Goal: Find specific page/section

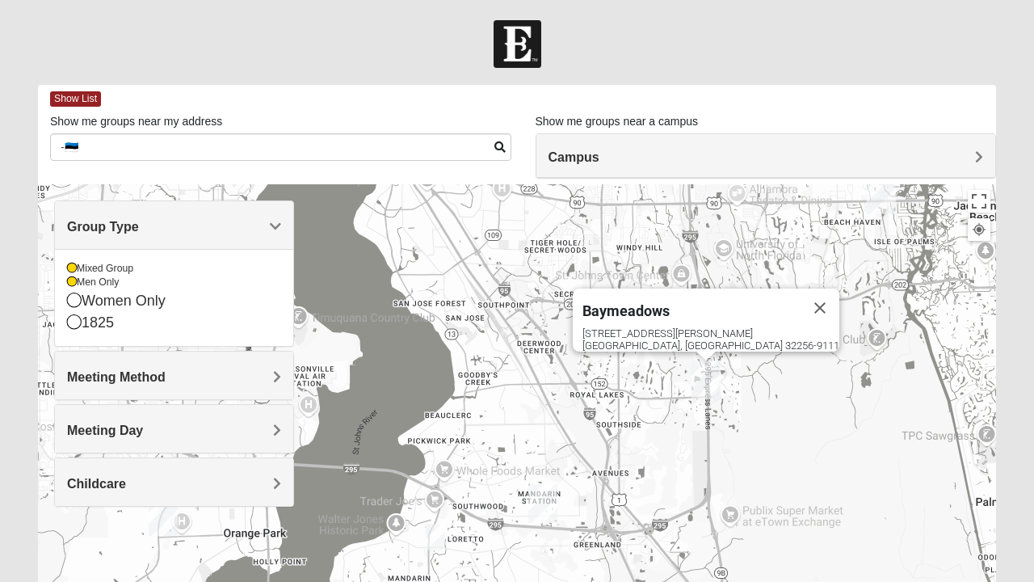
click at [285, 201] on div "Group Type" at bounding box center [174, 225] width 238 height 48
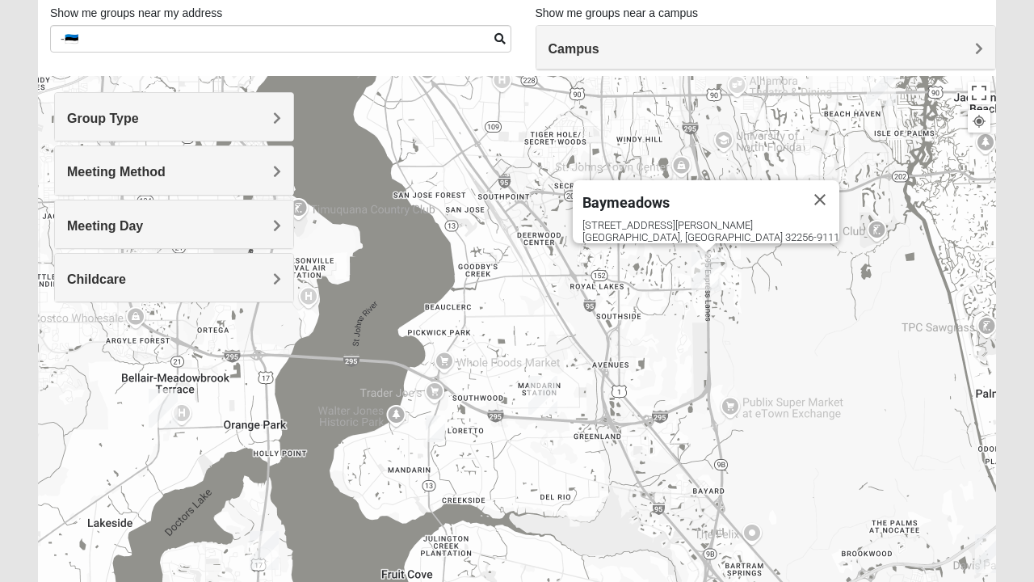
click at [281, 115] on div "Group Type" at bounding box center [174, 117] width 238 height 48
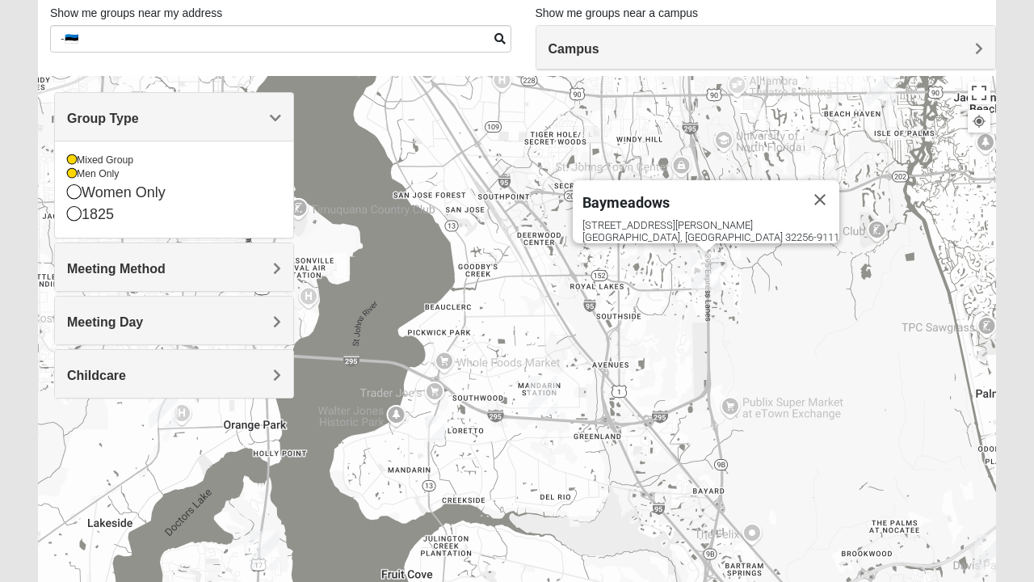
click at [170, 194] on div "Women Only" at bounding box center [174, 193] width 214 height 22
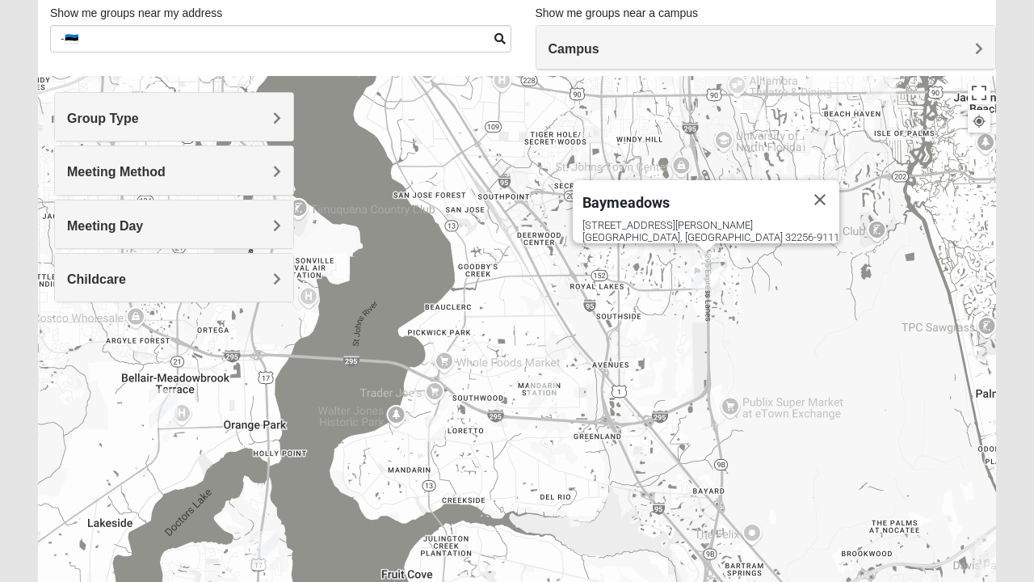
click at [284, 165] on div "Meeting Method" at bounding box center [174, 170] width 238 height 48
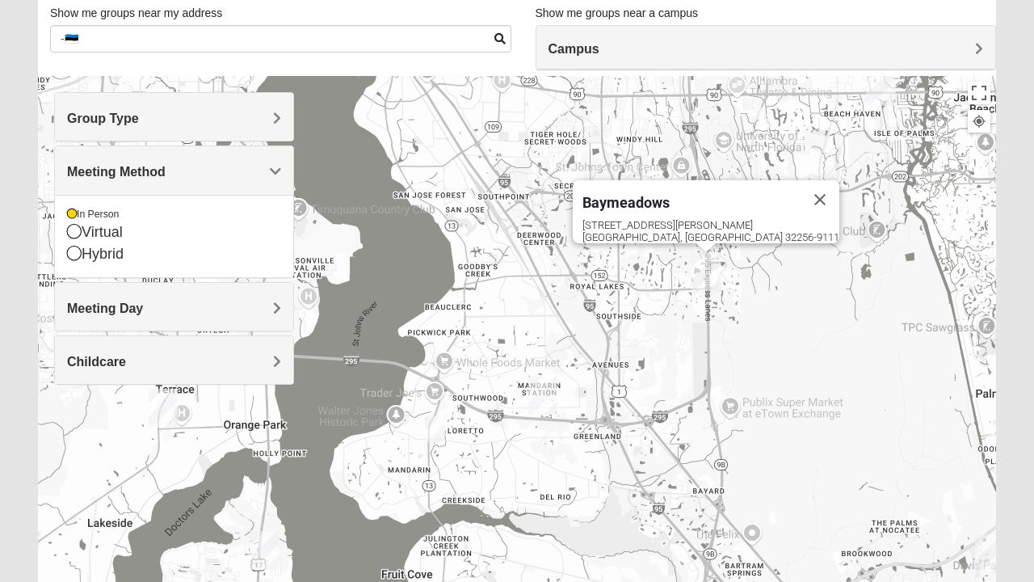
click at [283, 307] on div "Meeting Day" at bounding box center [174, 307] width 238 height 48
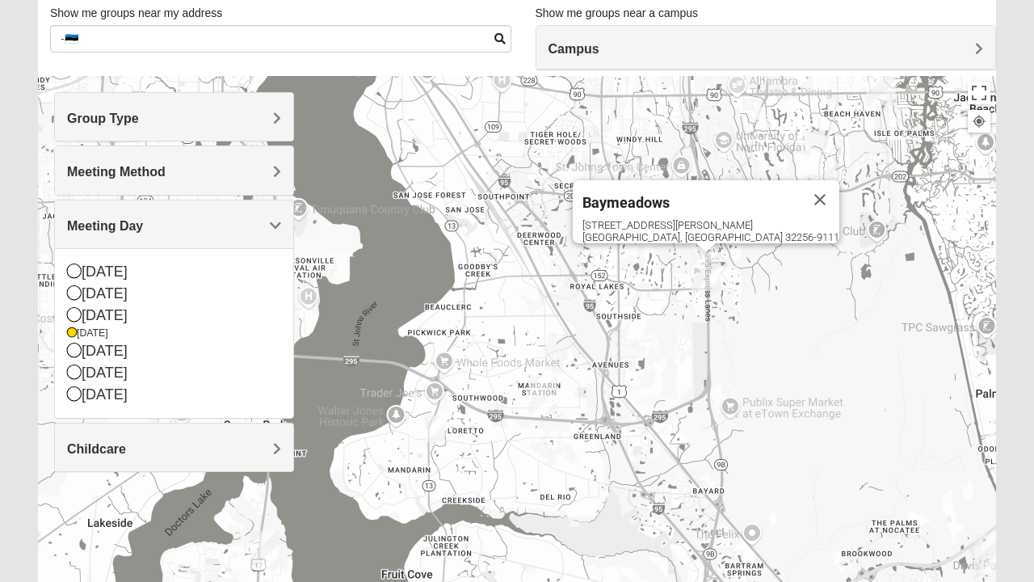
click at [273, 456] on div "Childcare" at bounding box center [174, 447] width 238 height 48
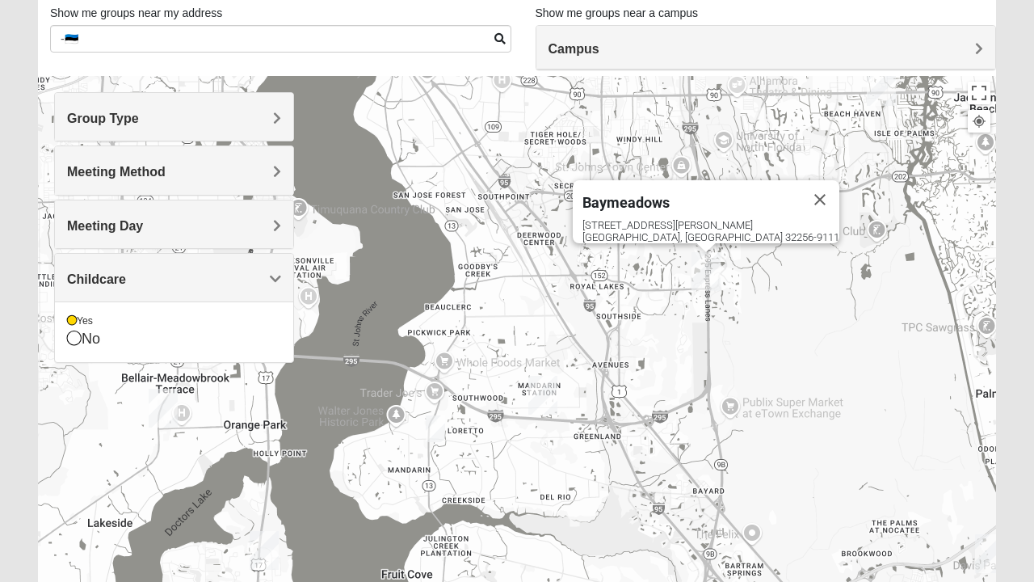
click at [99, 338] on div "No" at bounding box center [174, 339] width 214 height 22
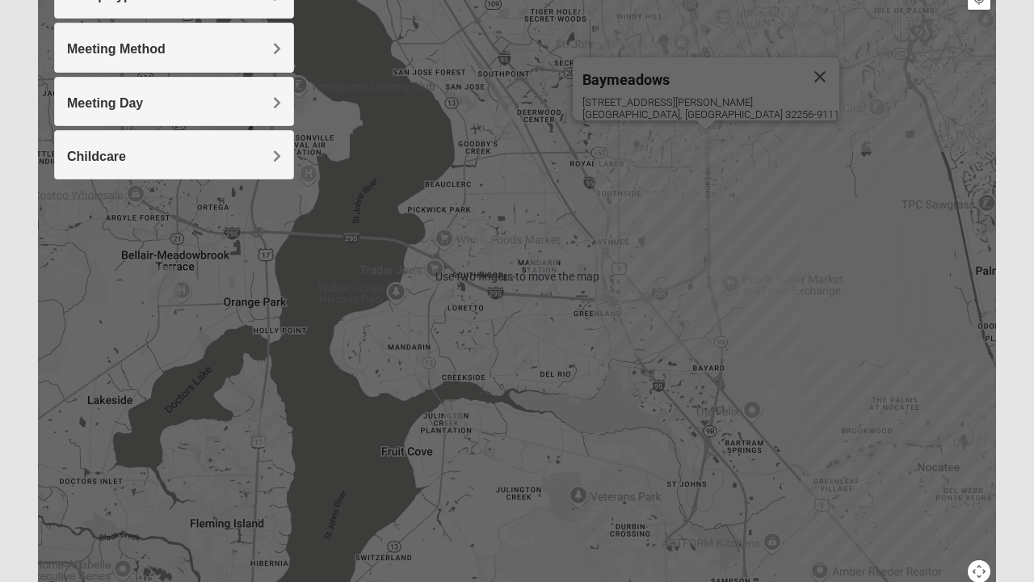
scroll to position [233, 0]
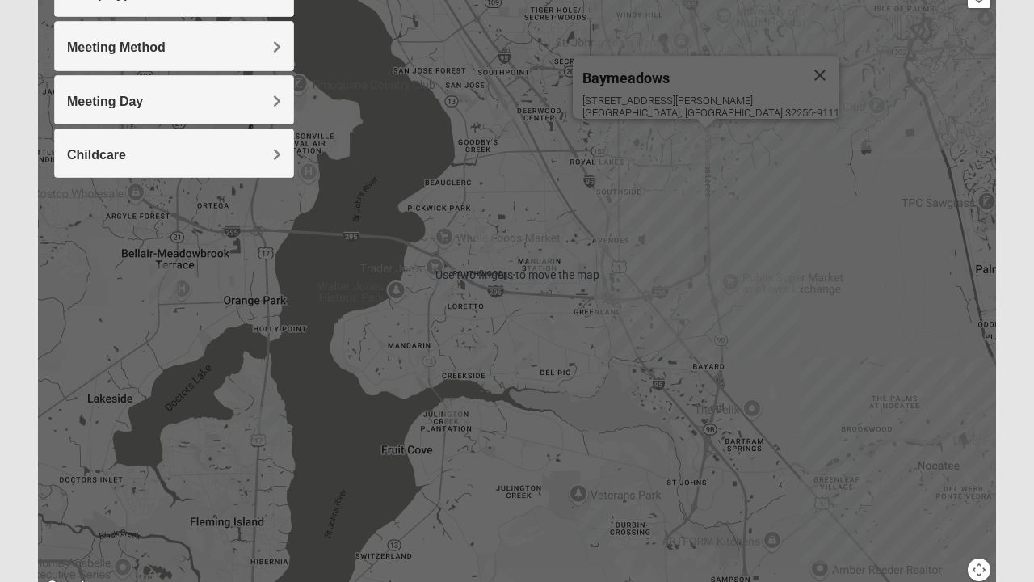
click at [596, 393] on div "Baymeadows [STREET_ADDRESS][PERSON_NAME]" at bounding box center [517, 275] width 958 height 646
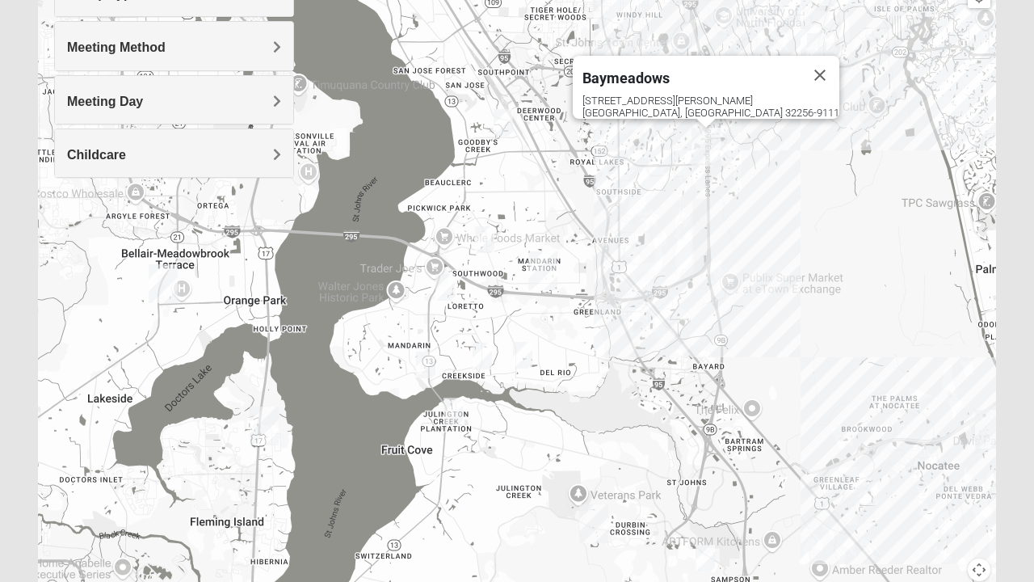
click at [431, 364] on img "Mixed RE/MAX 32223" at bounding box center [426, 365] width 32 height 40
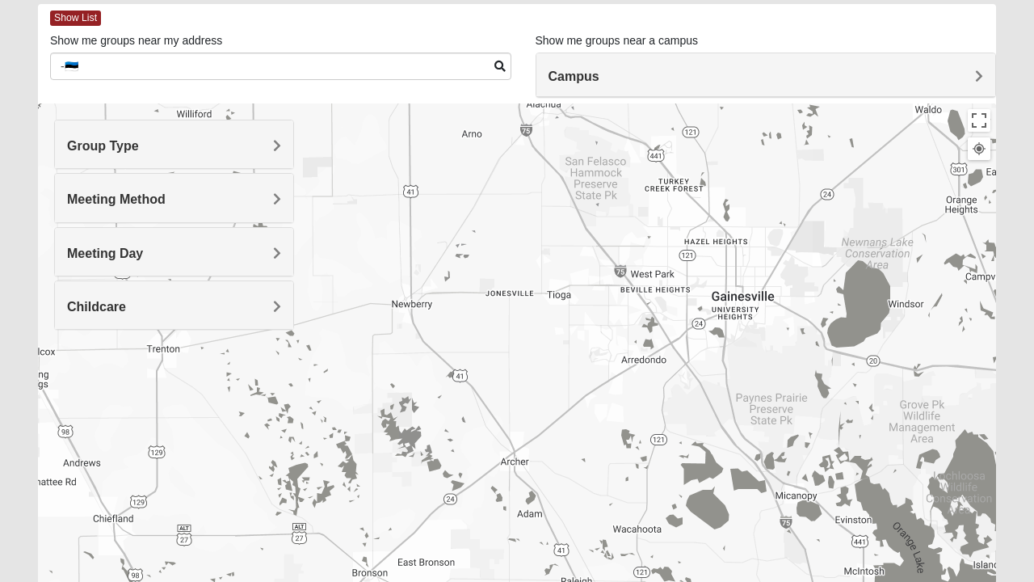
scroll to position [78, 0]
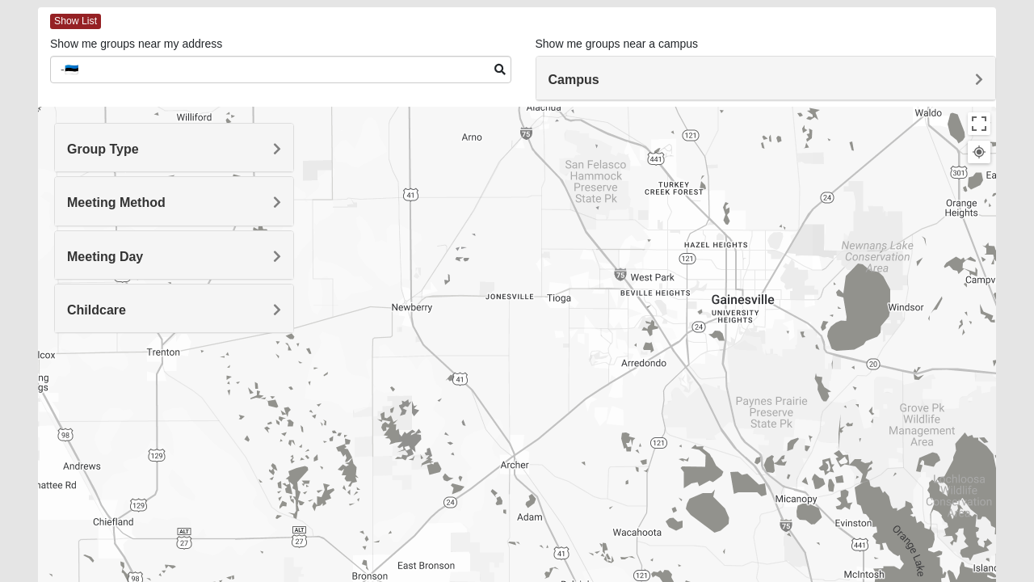
click at [986, 82] on div "Campus" at bounding box center [766, 79] width 460 height 44
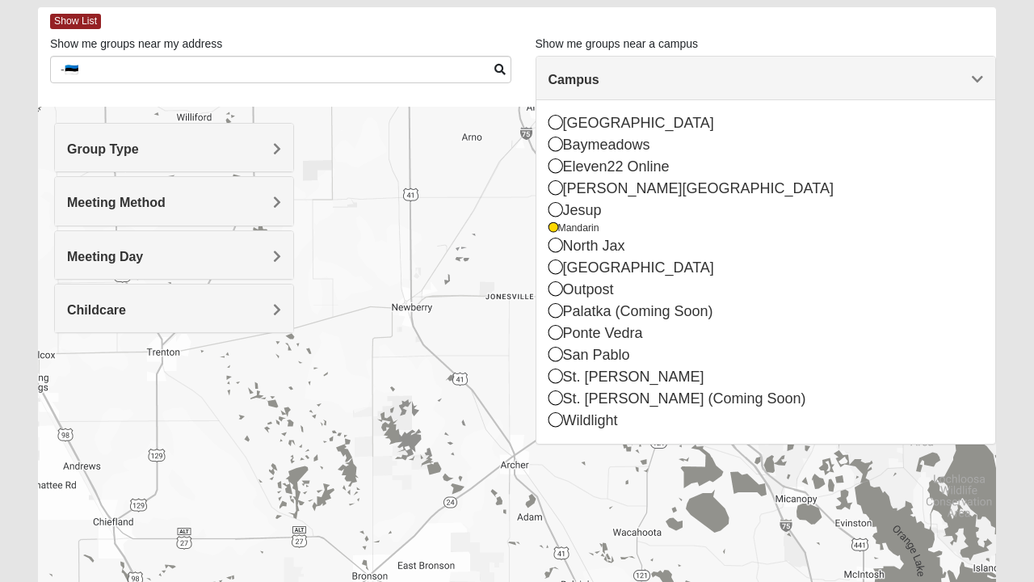
click at [604, 230] on div "Mandarin" at bounding box center [766, 228] width 435 height 14
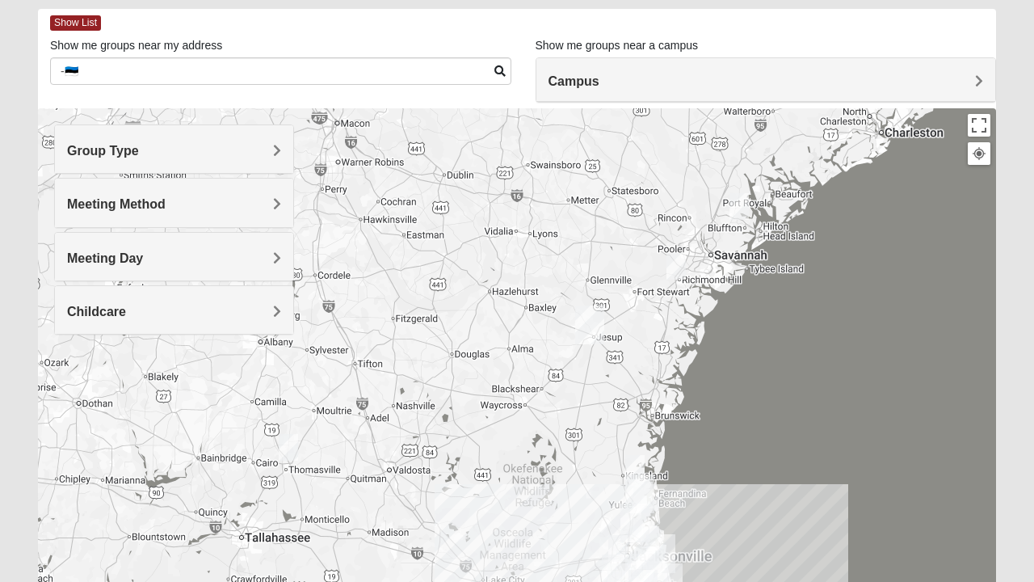
scroll to position [77, 0]
click at [1026, 497] on form "Log In Find A Group Error Show List Loading Groups" at bounding box center [517, 377] width 1034 height 869
